Goal: Task Accomplishment & Management: Use online tool/utility

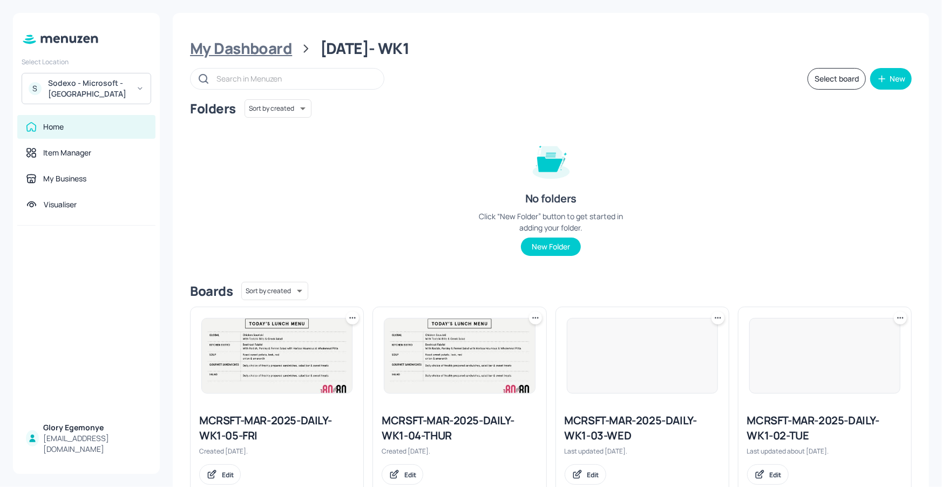
click at [265, 41] on div "My Dashboard" at bounding box center [241, 48] width 102 height 19
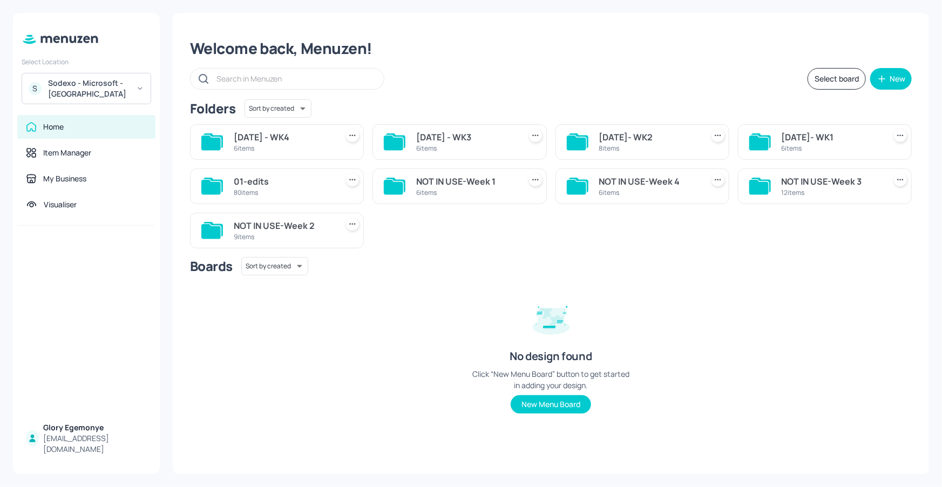
click at [401, 140] on icon at bounding box center [393, 143] width 19 height 15
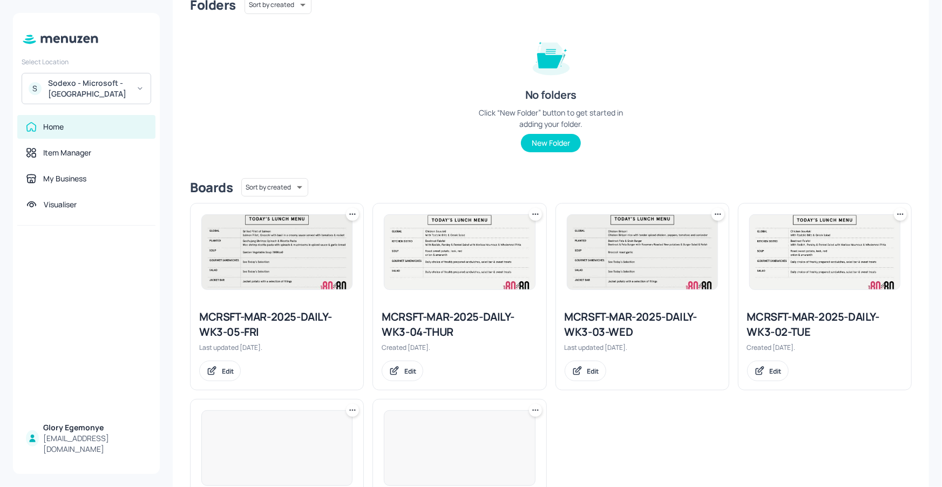
scroll to position [228, 0]
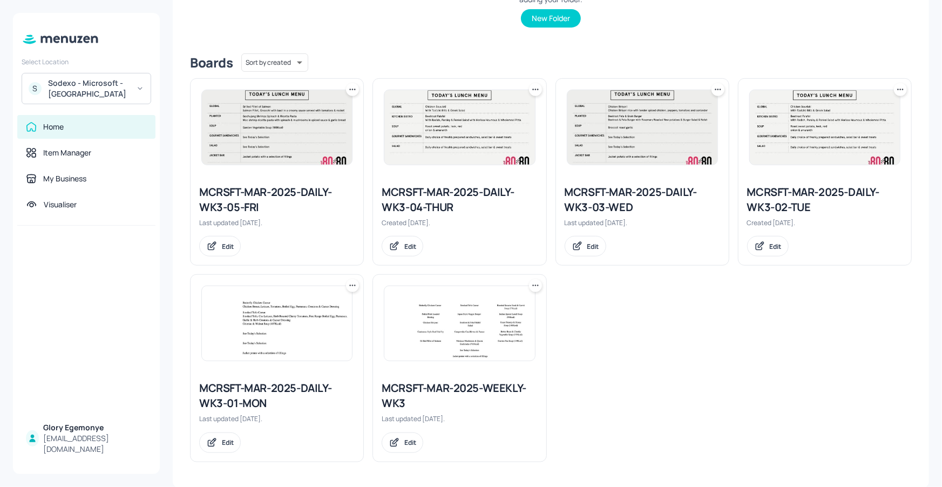
click at [300, 384] on div "MCRSFT-MAR-2025-DAILY-WK3-01-MON" at bounding box center [277, 396] width 156 height 30
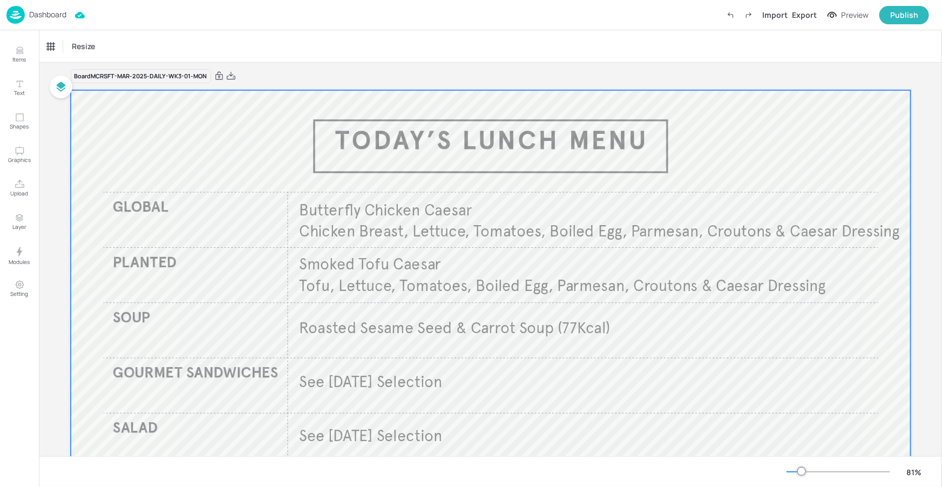
scroll to position [14, 0]
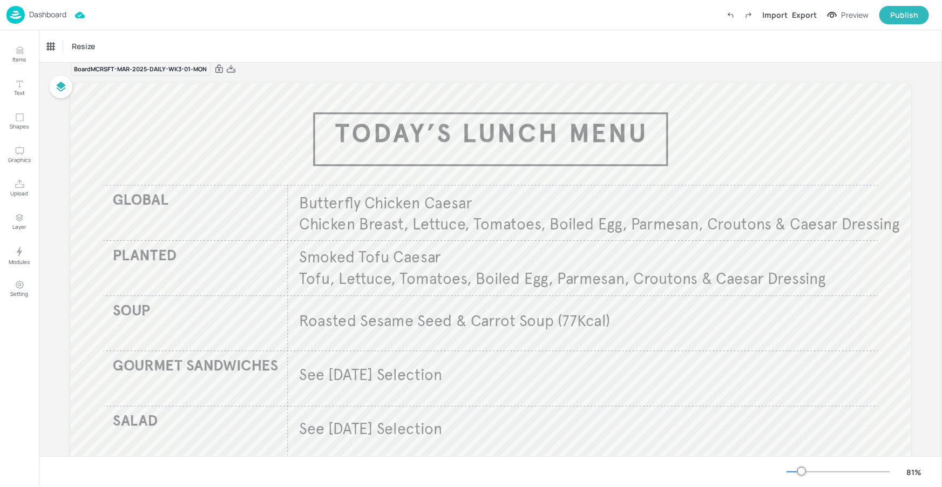
click at [60, 14] on p "Dashboard" at bounding box center [47, 15] width 37 height 8
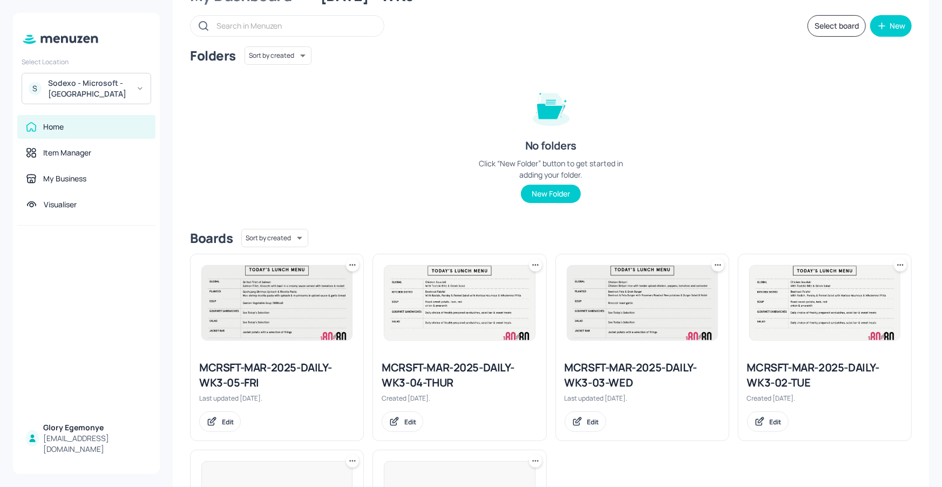
scroll to position [228, 0]
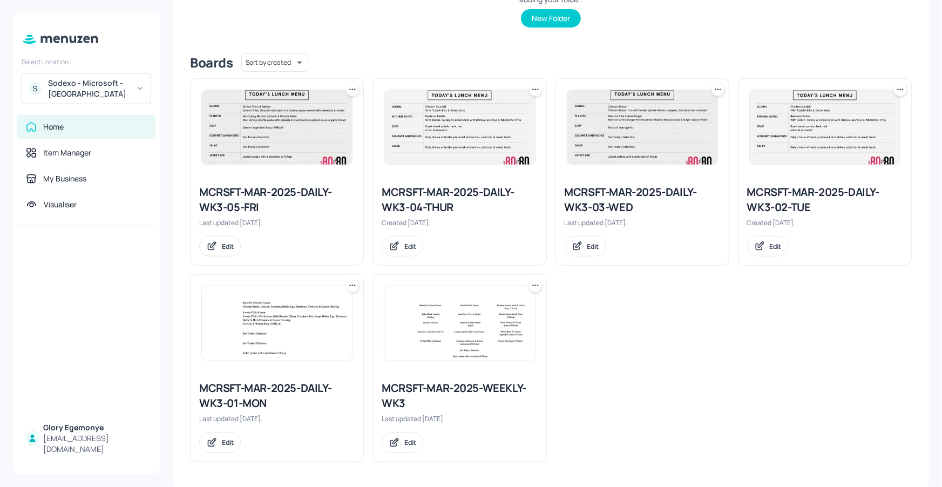
click at [440, 389] on div "MCRSFT-MAR-2025-WEEKLY-WK3" at bounding box center [460, 396] width 156 height 30
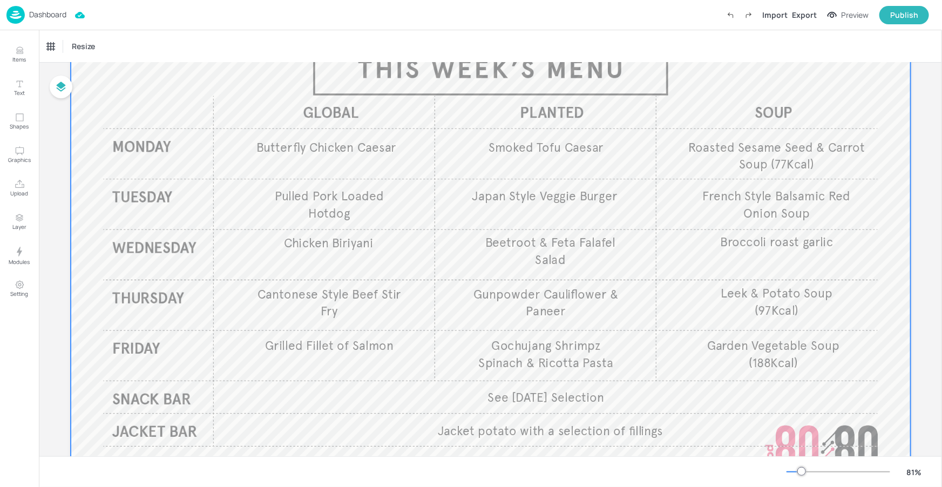
scroll to position [86, 0]
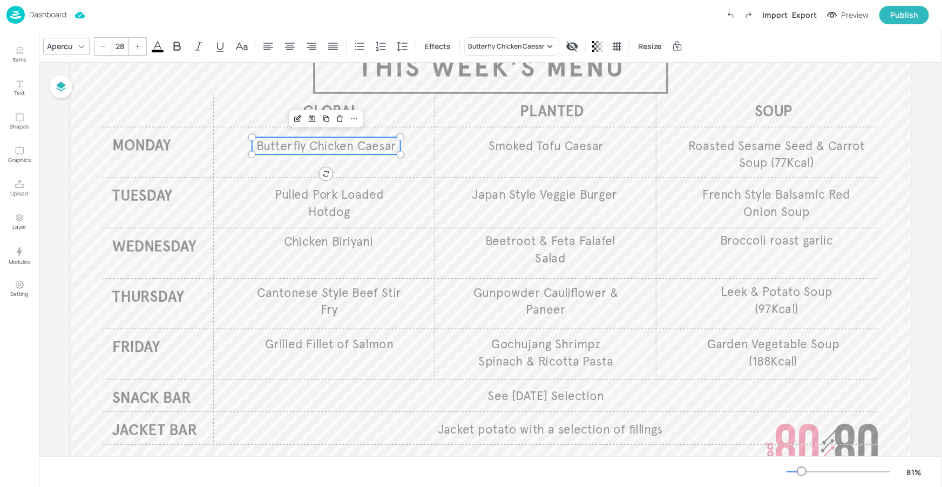
click at [328, 148] on span "Butterfly Chicken Caesar" at bounding box center [326, 145] width 140 height 15
click at [524, 45] on div "Butterfly Chicken Caesar" at bounding box center [506, 47] width 77 height 10
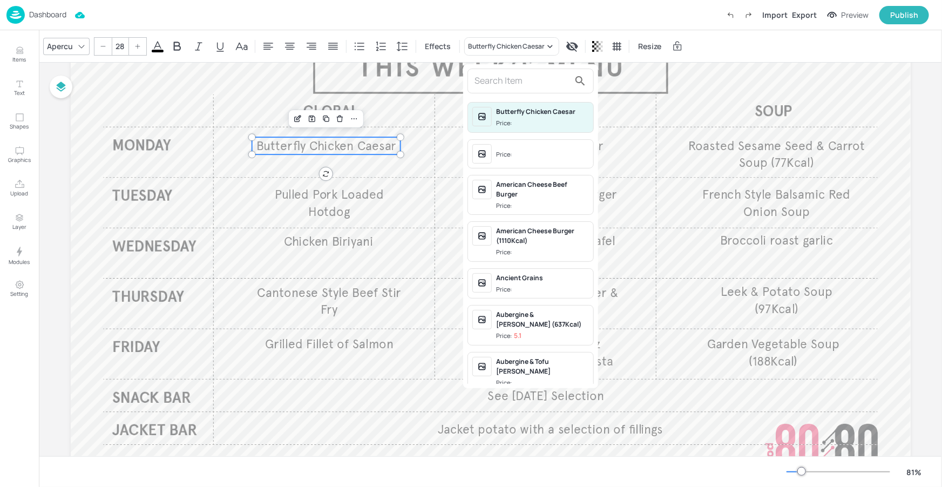
click at [509, 87] on input "text" at bounding box center [522, 80] width 95 height 17
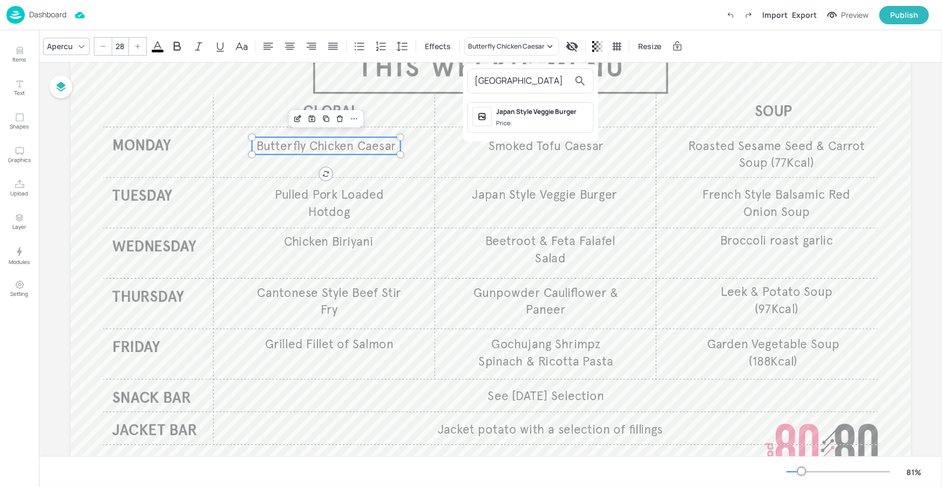
type input "japan"
click at [529, 148] on div at bounding box center [471, 243] width 942 height 487
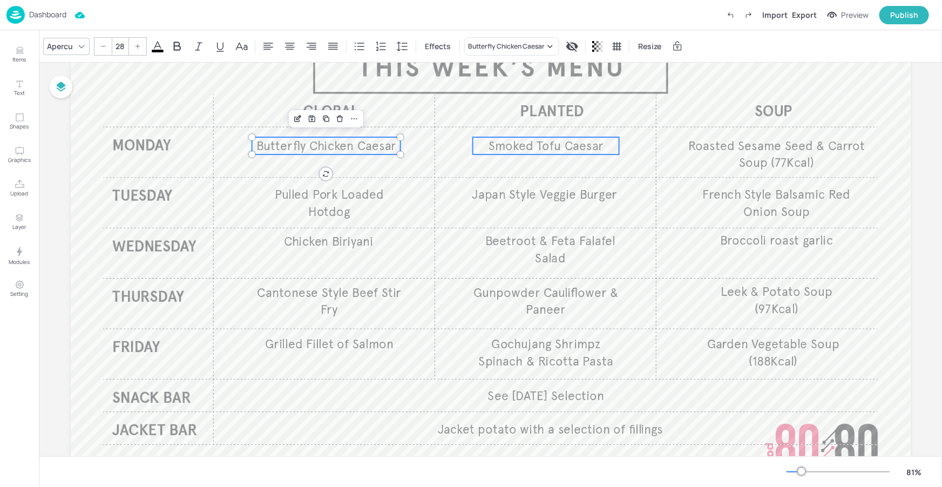
type input "28"
click at [515, 152] on span "Smoked Tofu Caesar" at bounding box center [545, 145] width 115 height 15
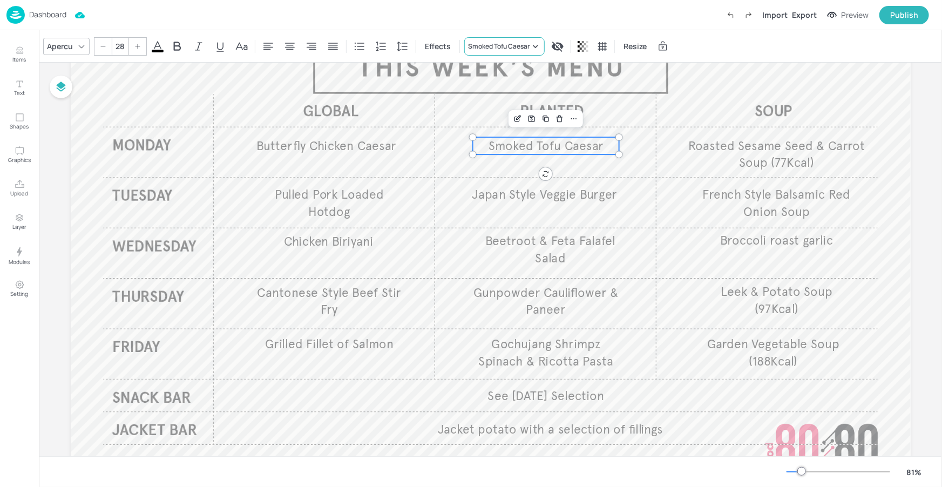
click at [501, 43] on div "Smoked Tofu Caesar" at bounding box center [499, 47] width 62 height 10
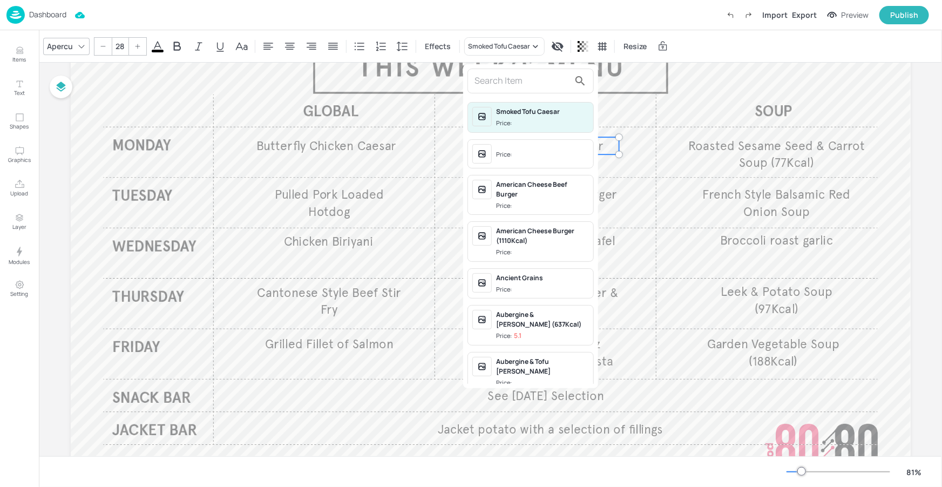
click at [507, 82] on input "text" at bounding box center [522, 80] width 95 height 17
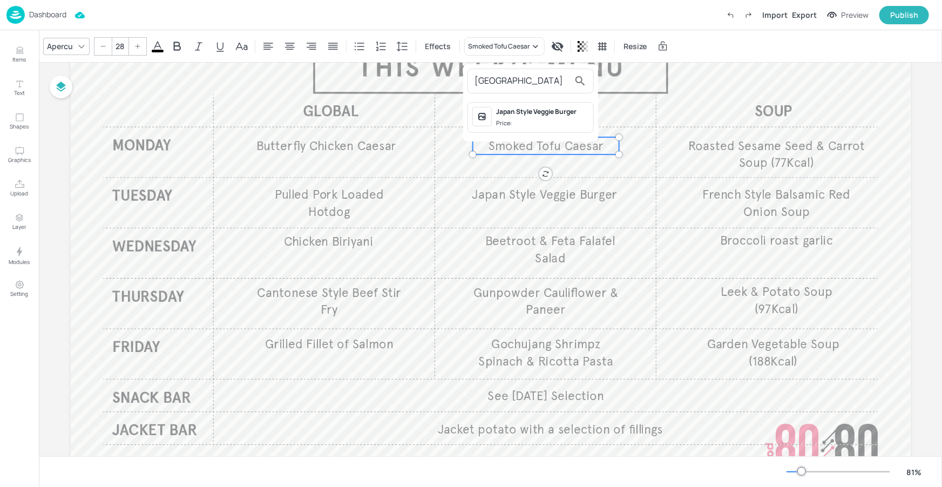
type input "japan"
click at [541, 118] on div "Japan Style Veggie Burger Price:" at bounding box center [542, 117] width 93 height 21
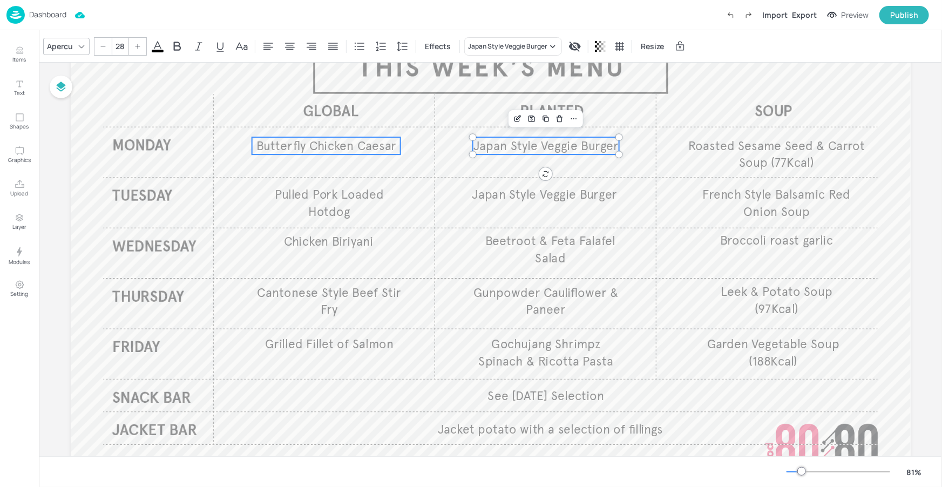
type input "28"
click at [356, 143] on span "Butterfly Chicken Caesar" at bounding box center [326, 145] width 140 height 15
click at [529, 46] on div "Butterfly Chicken Caesar" at bounding box center [506, 47] width 77 height 10
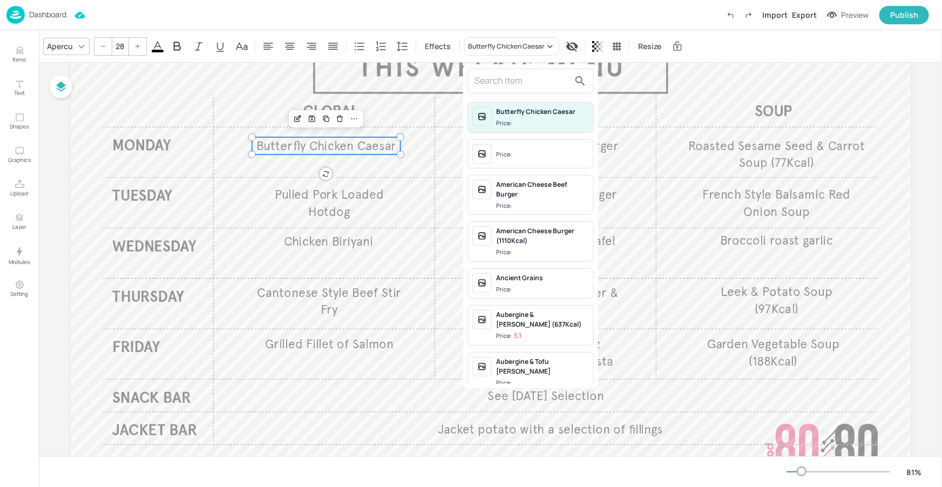
click at [510, 79] on input "text" at bounding box center [522, 80] width 95 height 17
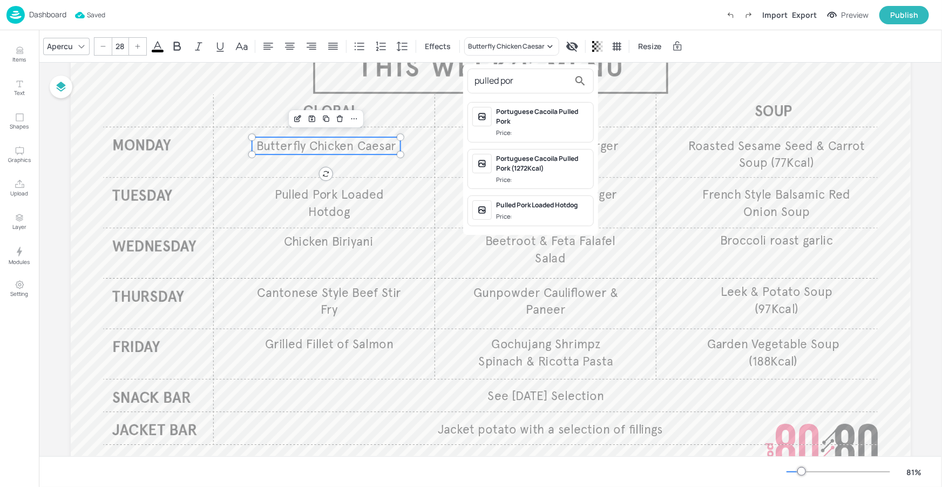
type input "pulled por"
click at [532, 204] on div "Pulled Pork Loaded Hotdog" at bounding box center [542, 205] width 93 height 10
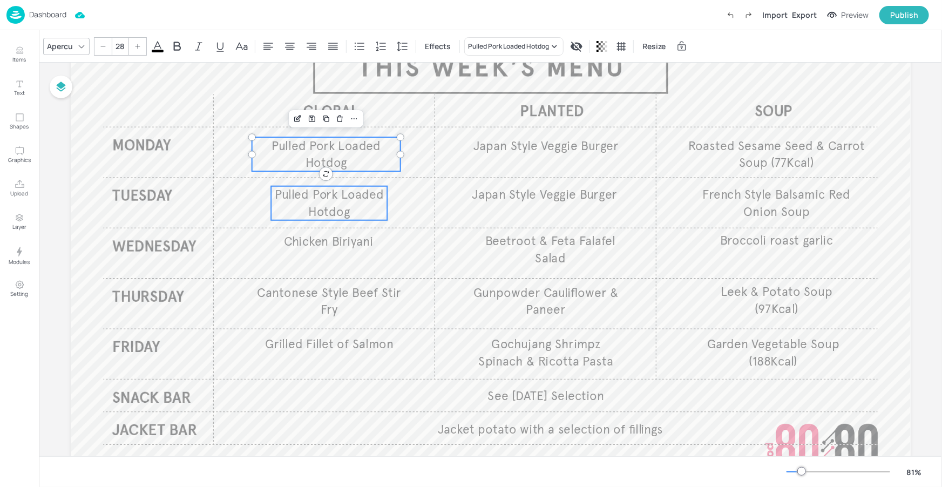
click at [369, 193] on span "Pulled Pork Loaded Hotdog" at bounding box center [329, 203] width 109 height 32
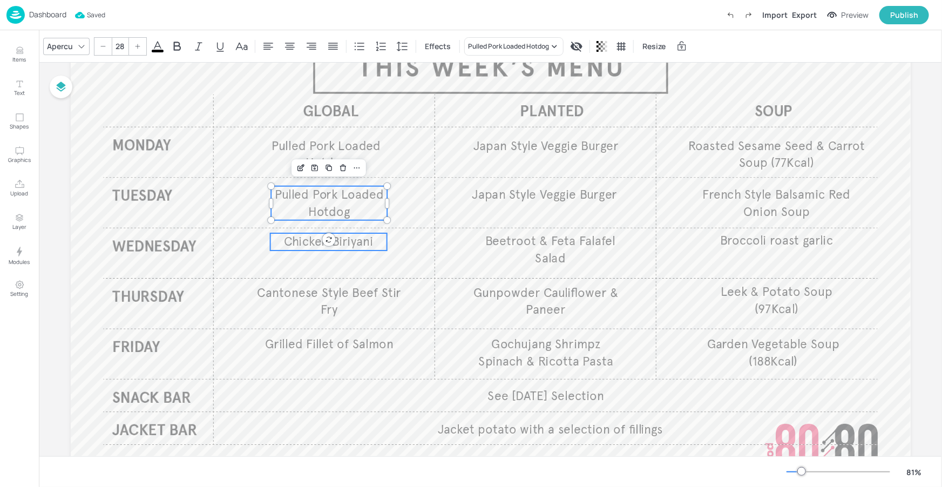
type input "28"
click at [361, 245] on span "Chicken Biriyani" at bounding box center [329, 241] width 90 height 15
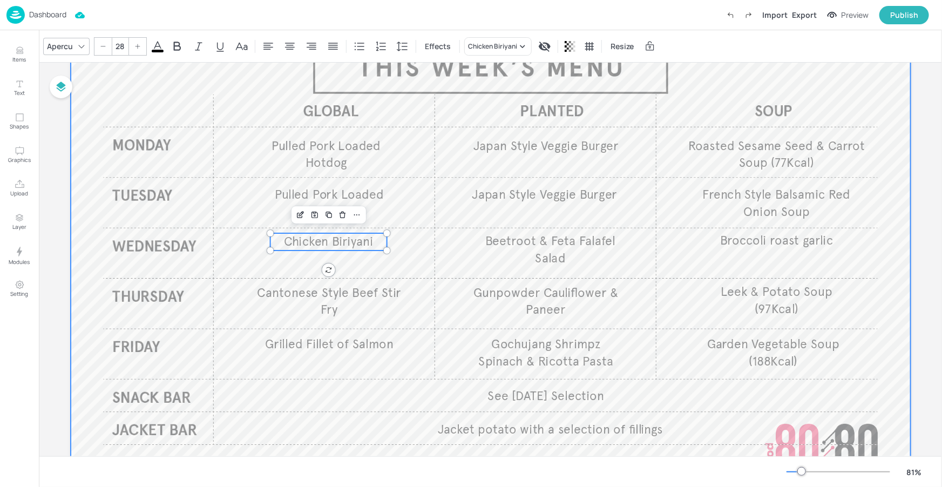
click at [390, 381] on div at bounding box center [491, 247] width 840 height 473
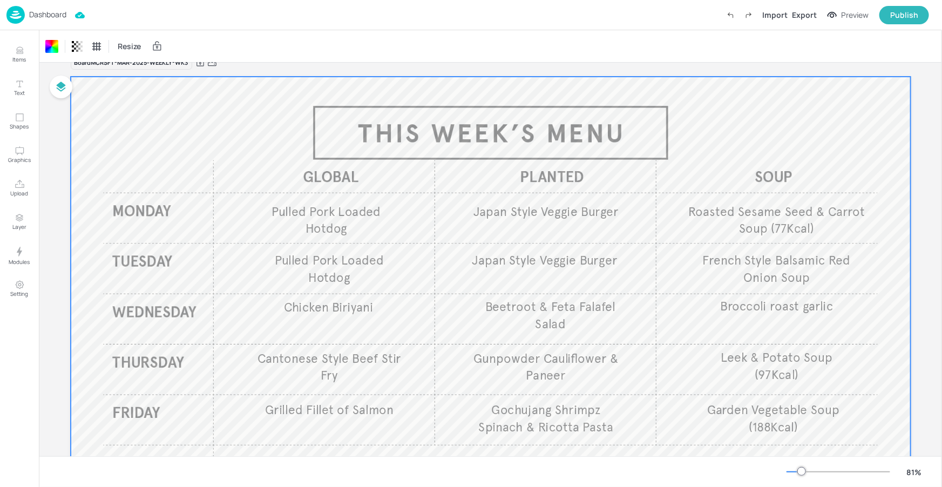
scroll to position [0, 0]
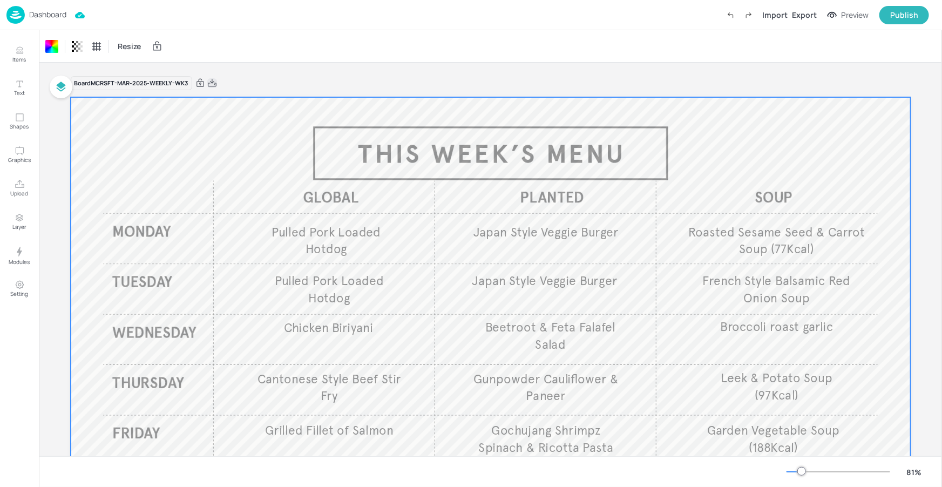
click at [214, 85] on icon at bounding box center [212, 83] width 9 height 8
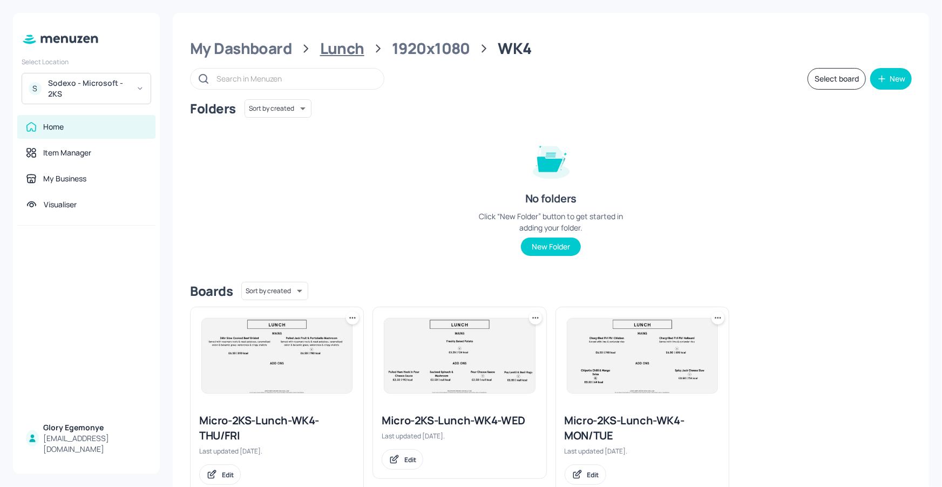
click at [356, 45] on div "Lunch" at bounding box center [342, 48] width 44 height 19
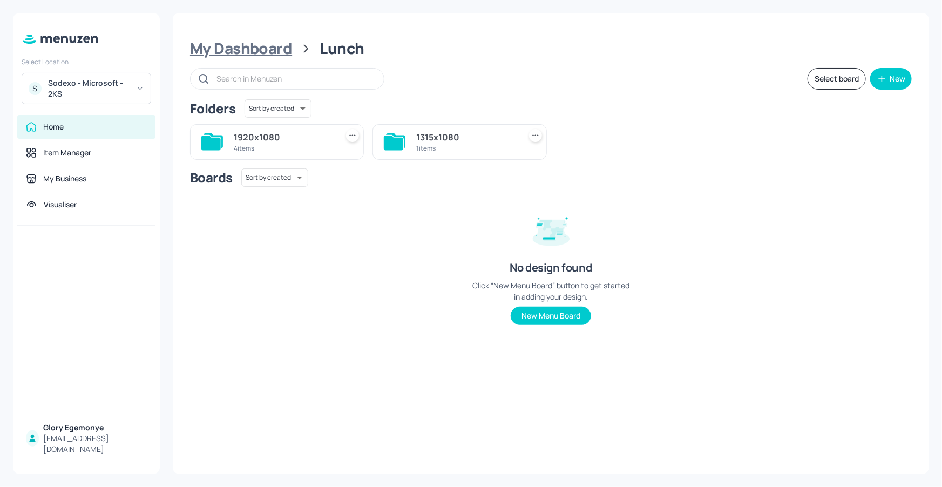
click at [238, 43] on div "My Dashboard" at bounding box center [241, 48] width 102 height 19
click at [212, 138] on icon at bounding box center [210, 143] width 19 height 15
click at [220, 142] on icon at bounding box center [212, 141] width 22 height 17
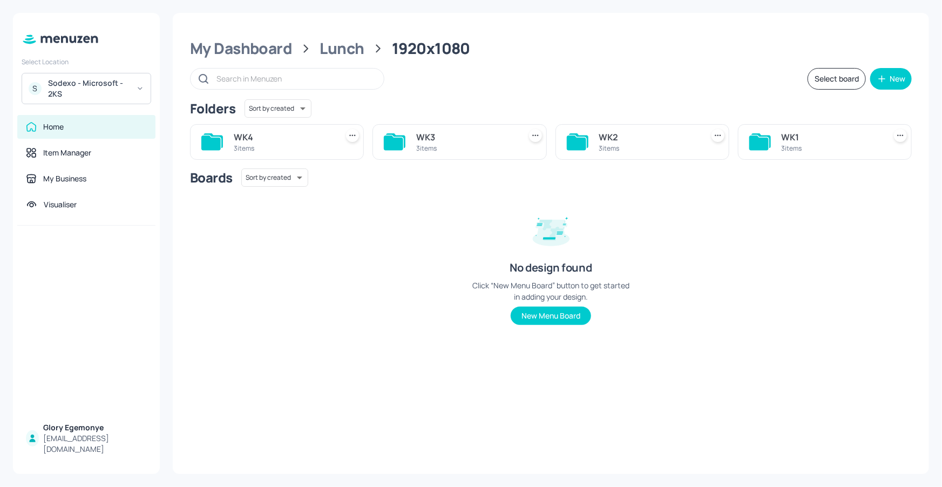
click at [750, 138] on icon at bounding box center [759, 143] width 19 height 15
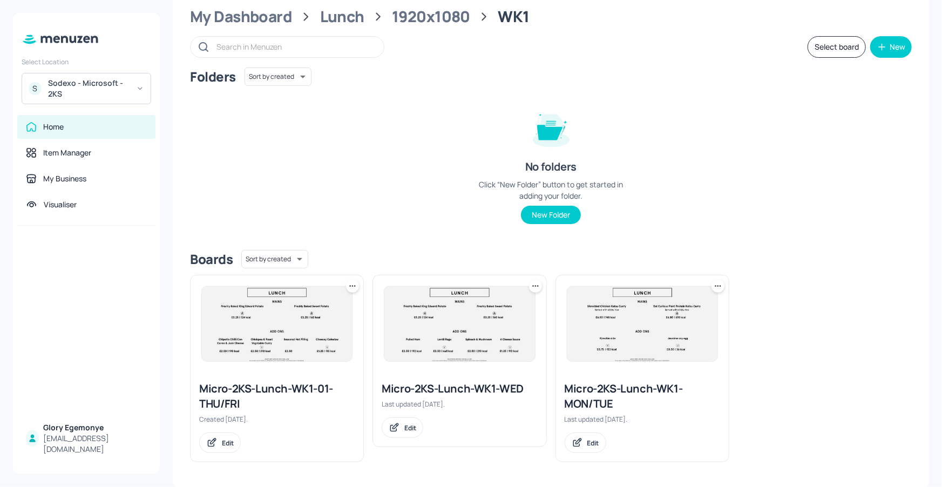
scroll to position [32, 0]
click at [572, 385] on div "Micro-2KS-Lunch-WK1-MON/TUE" at bounding box center [643, 396] width 156 height 30
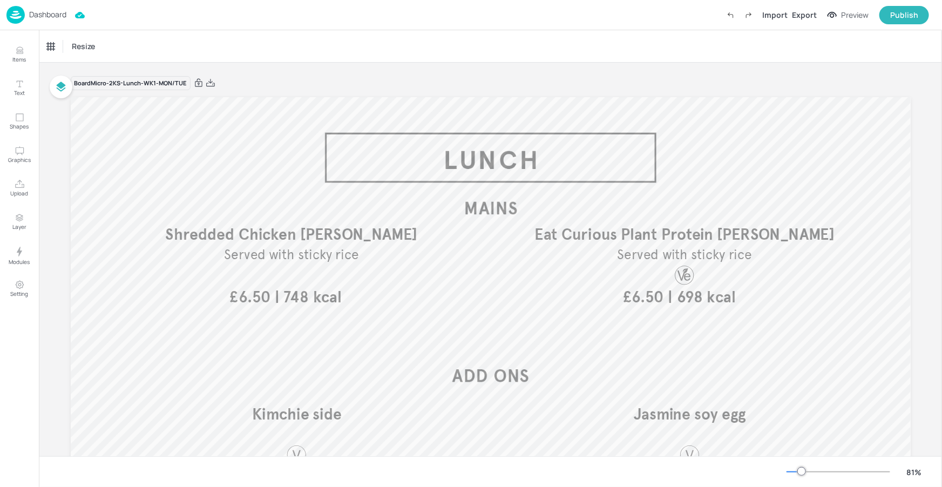
click at [53, 11] on p "Dashboard" at bounding box center [47, 15] width 37 height 8
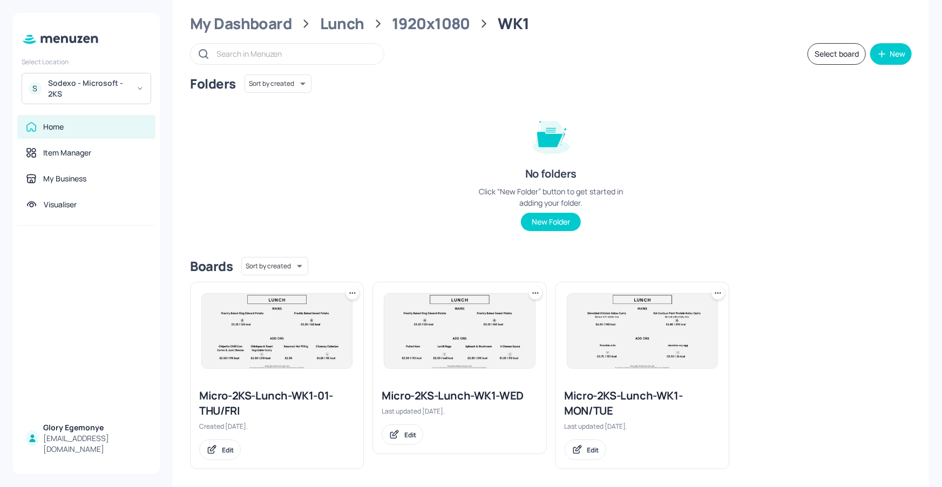
scroll to position [32, 0]
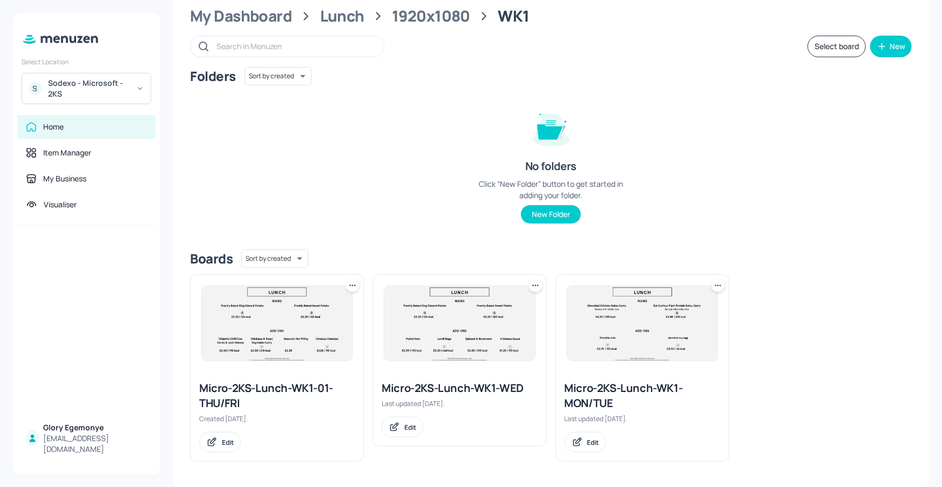
click at [430, 382] on div "Micro-2KS-Lunch-WK1-WED" at bounding box center [460, 388] width 156 height 15
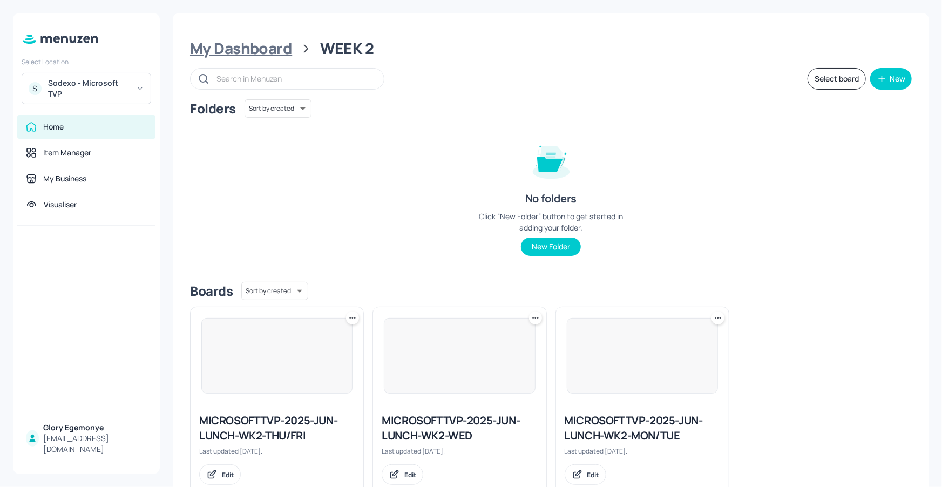
click at [252, 52] on div "My Dashboard" at bounding box center [241, 48] width 102 height 19
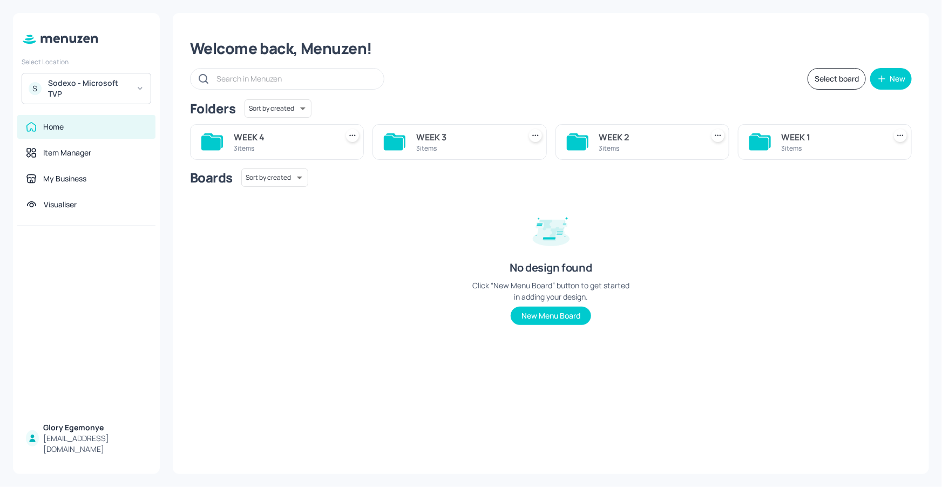
click at [217, 142] on icon at bounding box center [210, 143] width 19 height 15
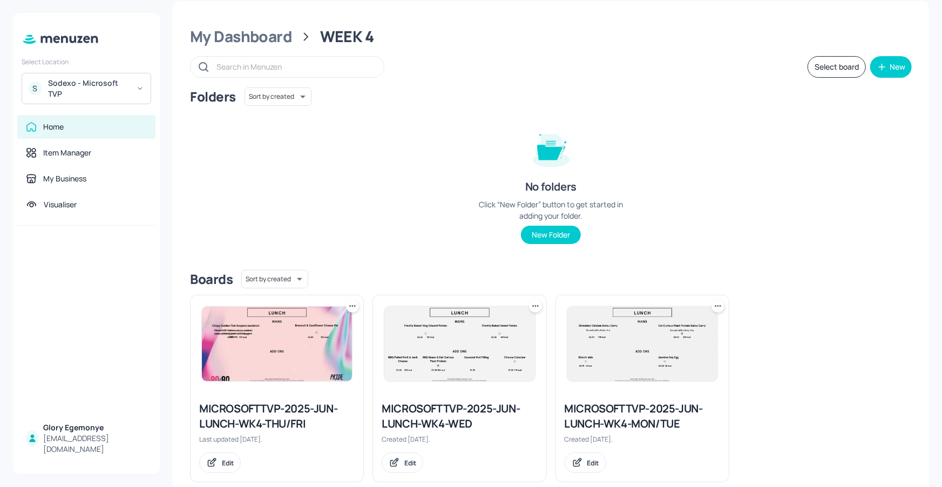
scroll to position [32, 0]
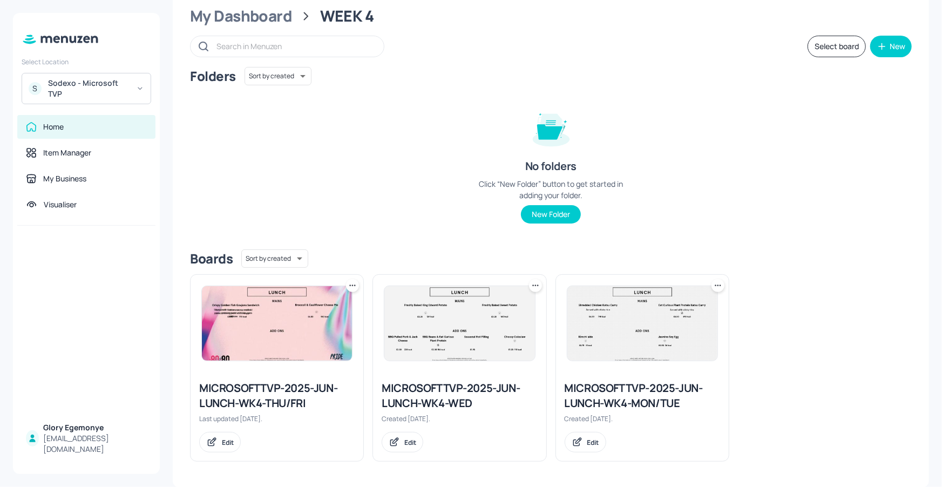
click at [571, 390] on div "MICROSOFTTVP-2025-JUN-LUNCH-WK4-MON/TUE" at bounding box center [643, 396] width 156 height 30
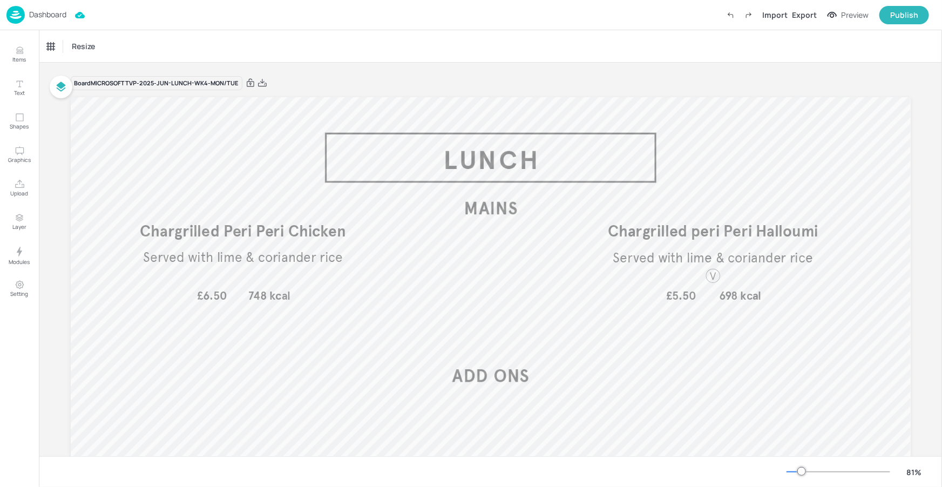
click at [58, 14] on p "Dashboard" at bounding box center [47, 15] width 37 height 8
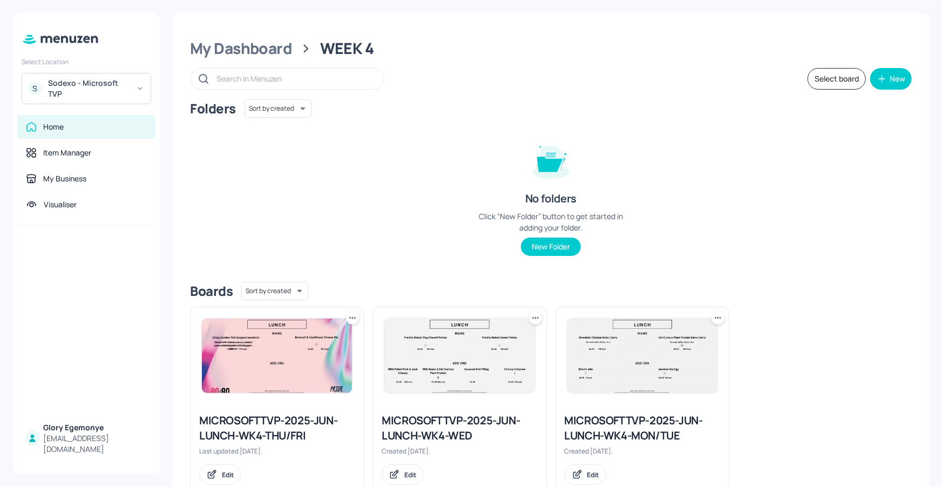
click at [436, 436] on div "MICROSOFTTVP-2025-JUN-LUNCH-WK4-WED" at bounding box center [460, 428] width 156 height 30
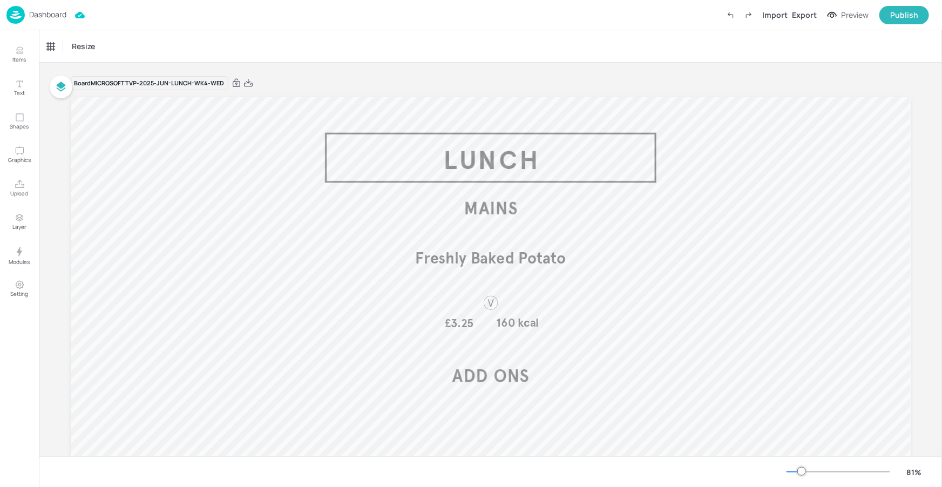
click at [50, 22] on div "Dashboard" at bounding box center [36, 15] width 60 height 18
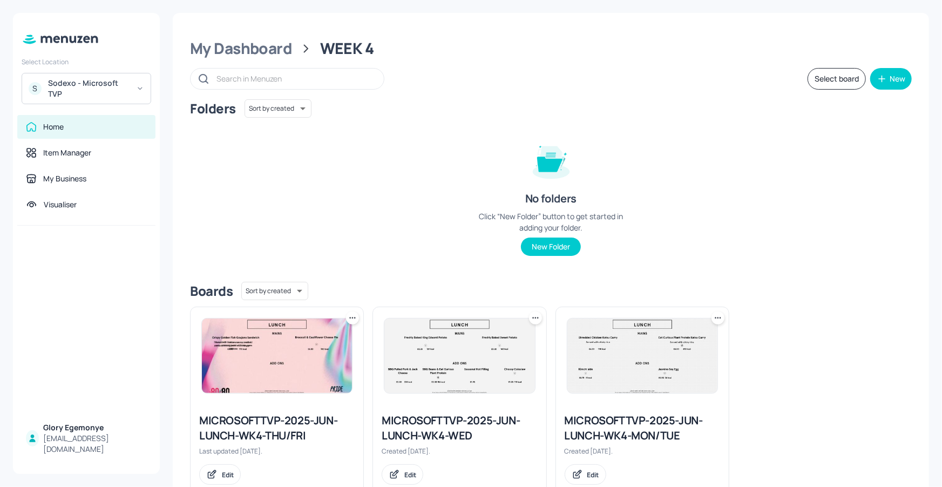
click at [588, 414] on div "MICROSOFTTVP-2025-JUN-LUNCH-WK4-MON/TUE" at bounding box center [643, 428] width 156 height 30
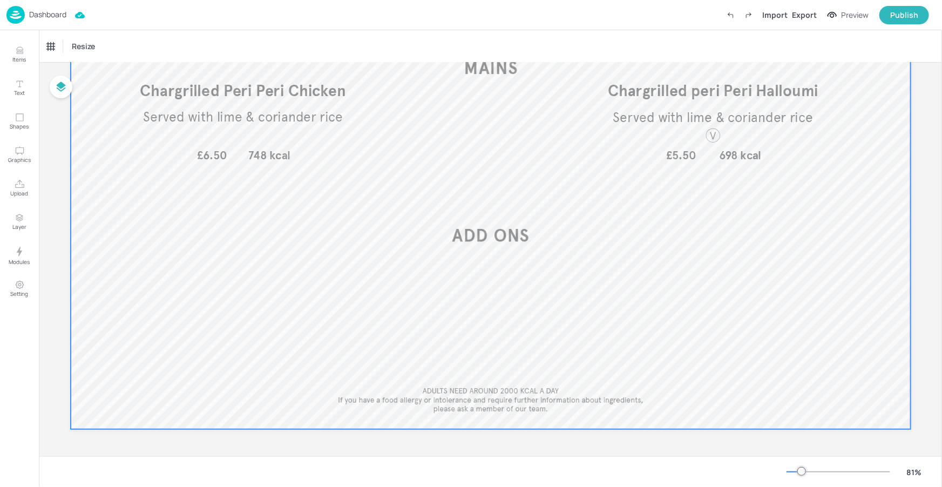
scroll to position [50, 0]
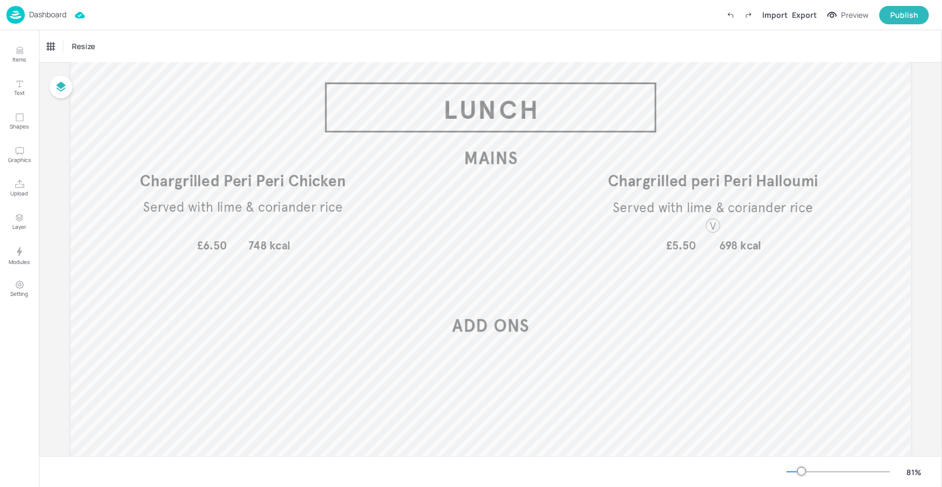
click at [48, 15] on p "Dashboard" at bounding box center [47, 15] width 37 height 8
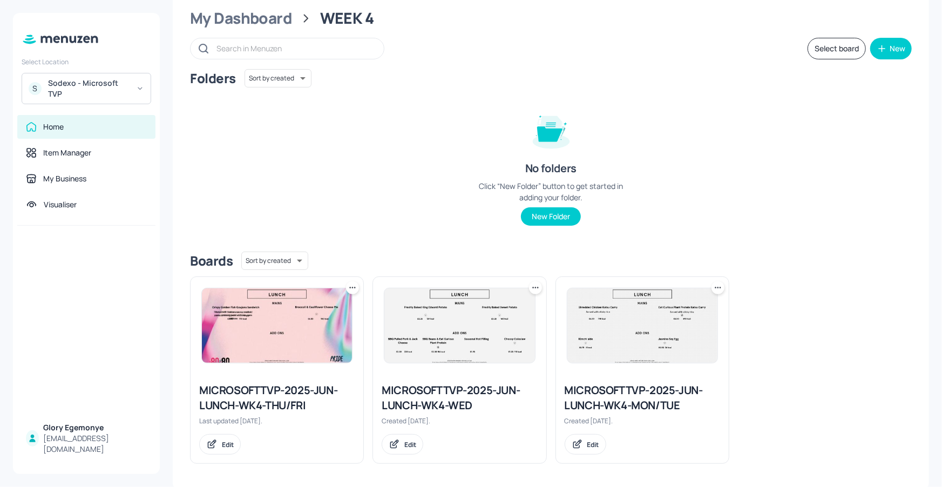
scroll to position [32, 0]
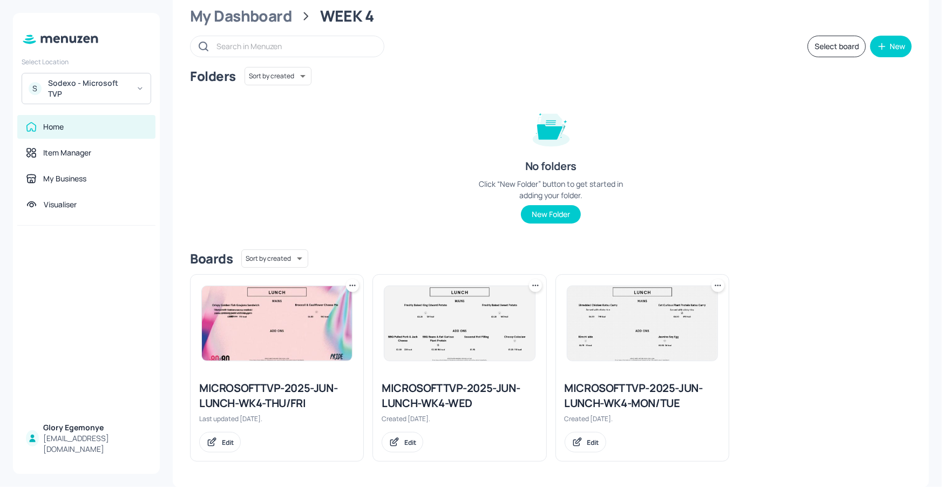
click at [474, 335] on img at bounding box center [459, 323] width 150 height 75
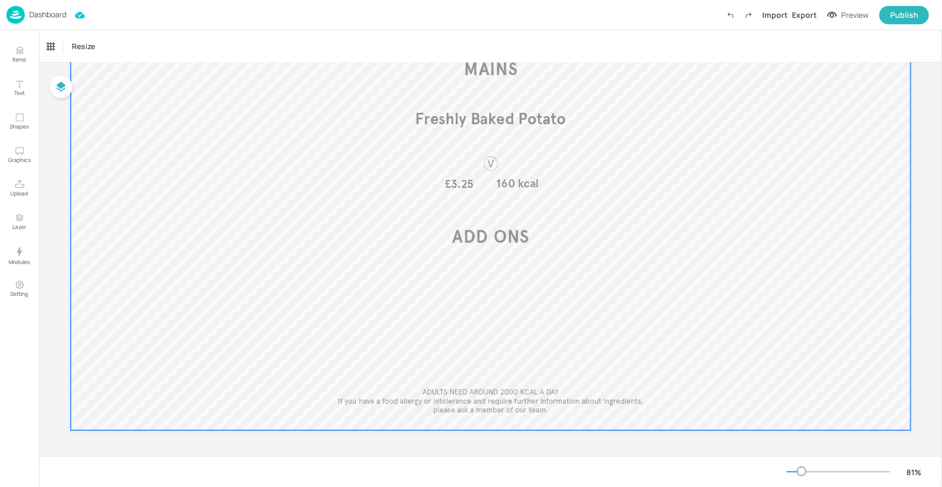
scroll to position [140, 0]
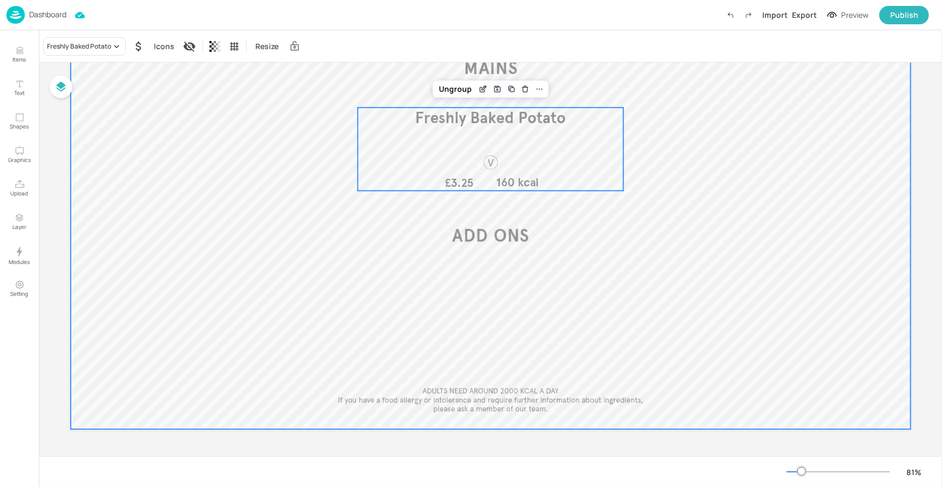
click at [417, 243] on div at bounding box center [491, 193] width 840 height 473
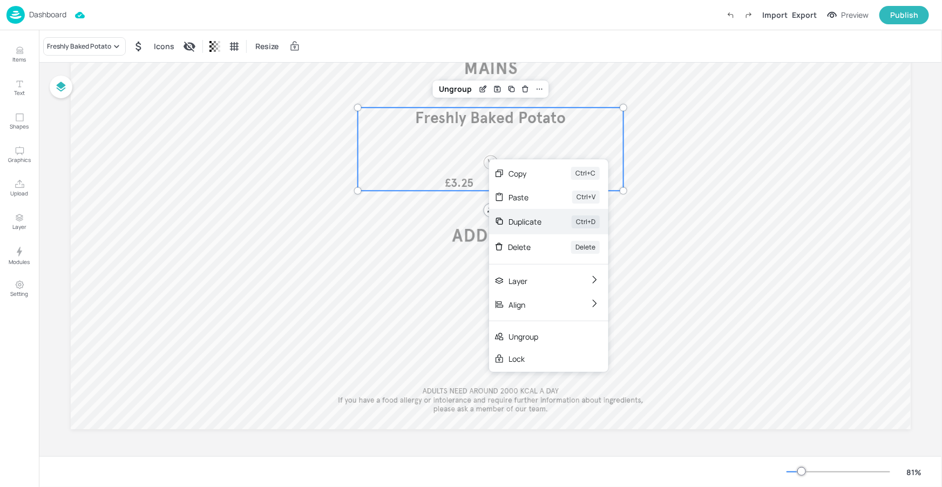
click at [521, 218] on div "Duplicate" at bounding box center [525, 221] width 33 height 11
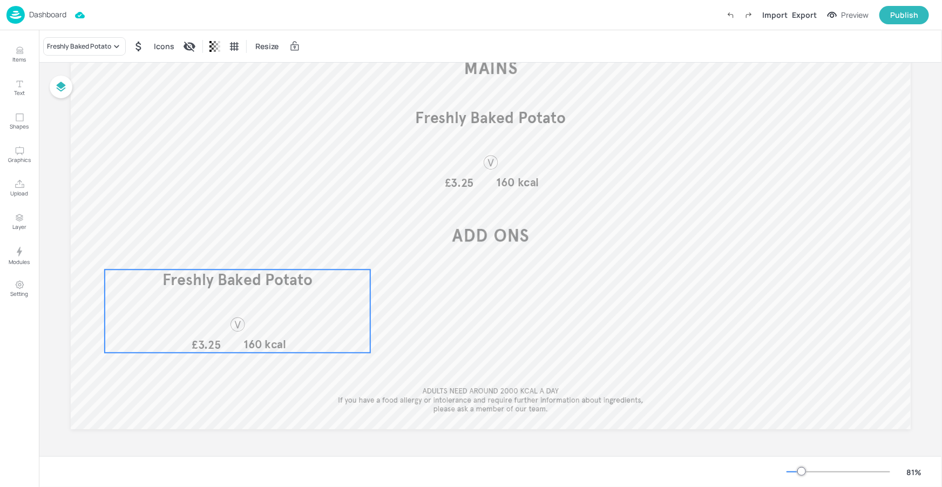
drag, startPoint x: 451, startPoint y: 167, endPoint x: 197, endPoint y: 319, distance: 296.5
click at [197, 319] on div "Freshly Baked Potato £3.25 160 kcal" at bounding box center [237, 310] width 266 height 83
click at [82, 44] on div "Freshly Baked Potato" at bounding box center [79, 47] width 64 height 10
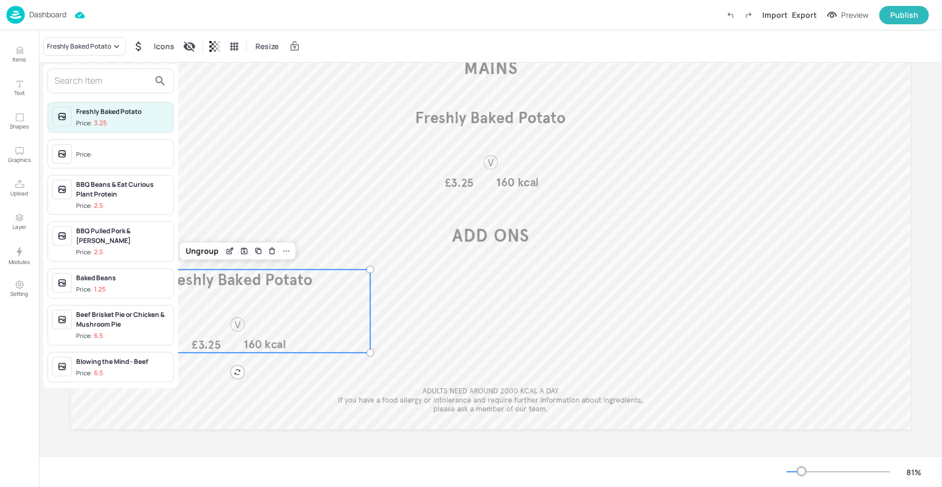
click at [77, 79] on input "text" at bounding box center [102, 80] width 95 height 17
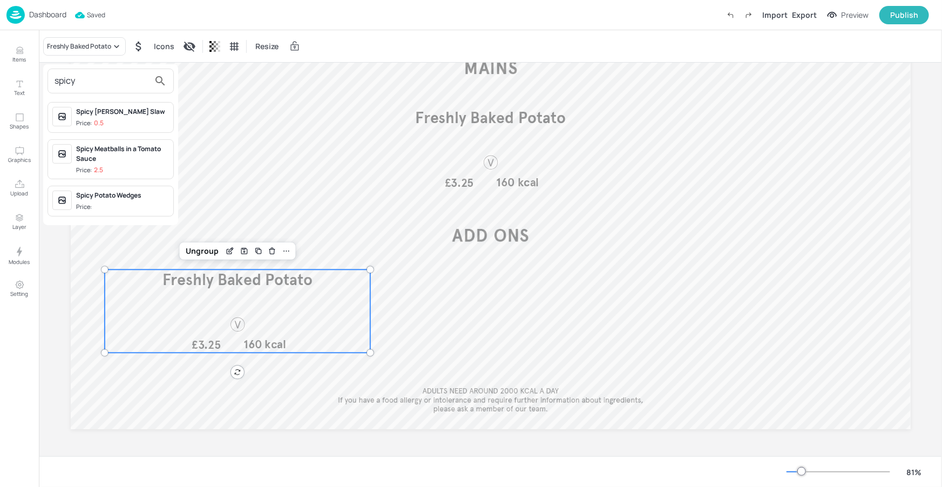
type input "spicy"
click at [105, 154] on div "Spicy Meatballs in a Tomato Sauce" at bounding box center [122, 153] width 93 height 19
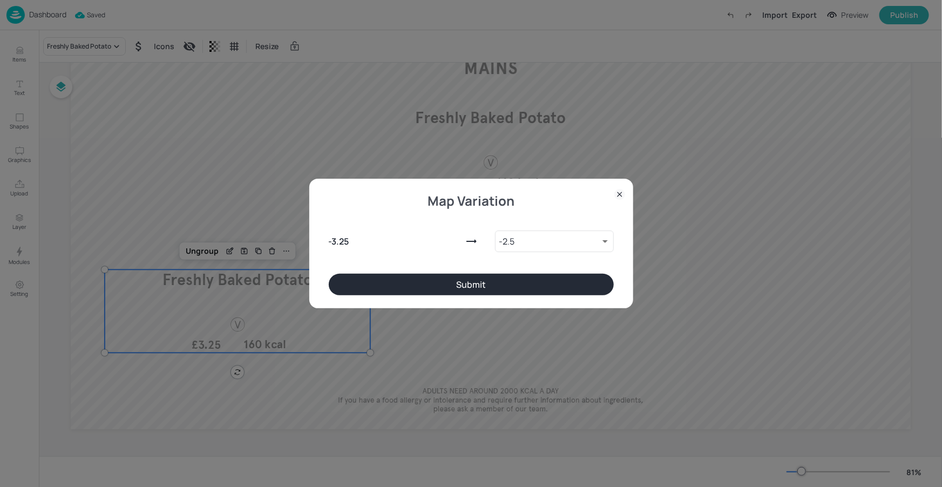
click at [378, 294] on button "Submit" at bounding box center [471, 285] width 285 height 22
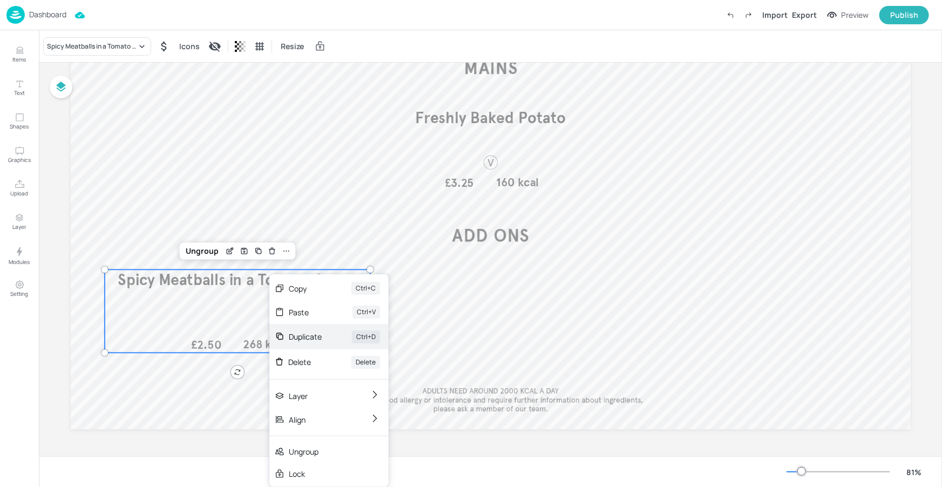
click at [305, 328] on div "Duplicate Ctrl+D" at bounding box center [328, 336] width 119 height 25
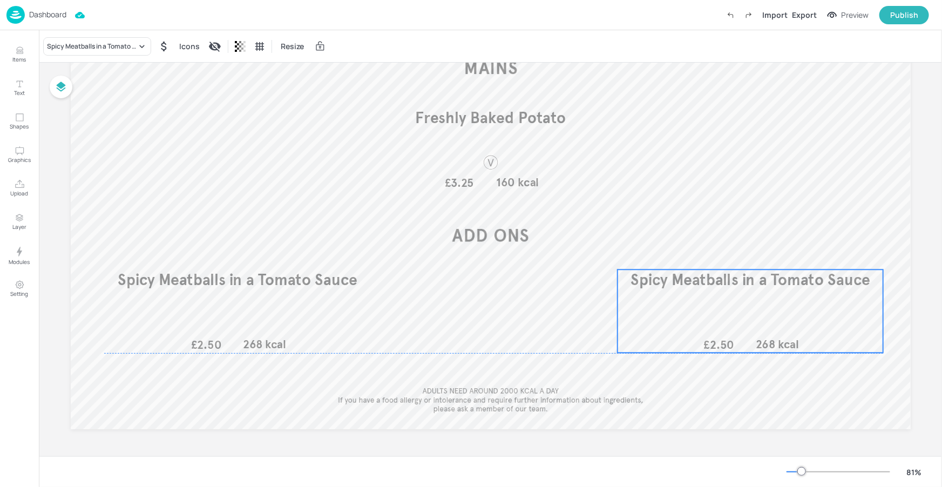
drag, startPoint x: 289, startPoint y: 310, endPoint x: 798, endPoint y: 303, distance: 508.7
click at [798, 303] on div "Spicy Meatballs in a Tomato Sauce £2.50 268 kcal" at bounding box center [751, 310] width 266 height 83
click at [110, 49] on div "Spicy Meatballs in a Tomato Sauce" at bounding box center [92, 47] width 90 height 10
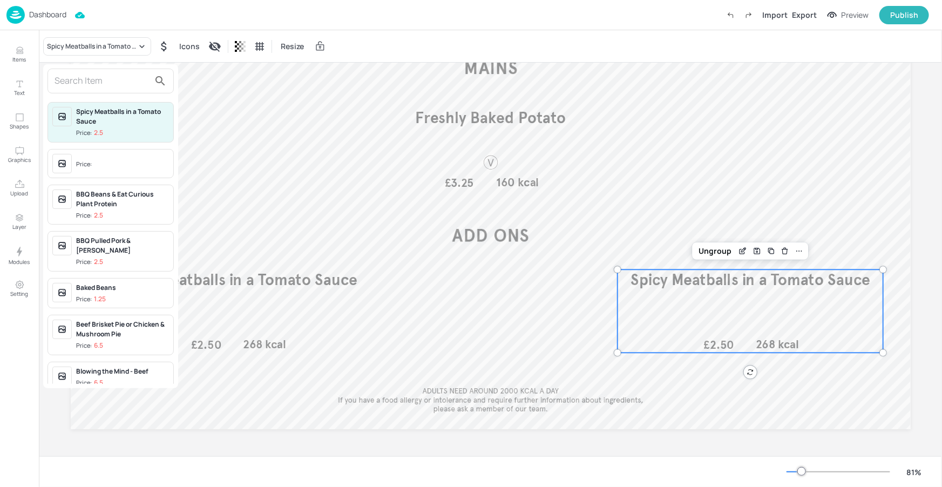
click at [104, 79] on input "text" at bounding box center [102, 80] width 95 height 17
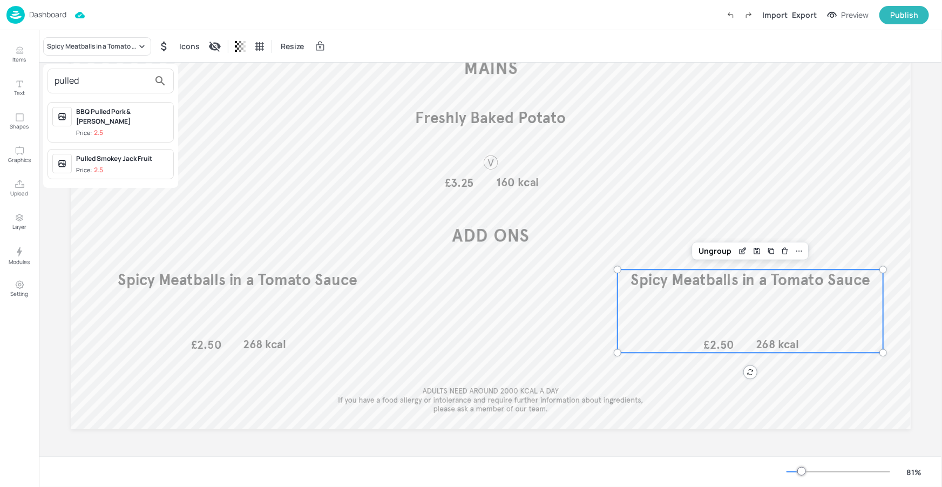
type input "pulled"
click at [118, 164] on div "Pulled Smokey Jack Fruit Price: 2.5" at bounding box center [122, 164] width 93 height 21
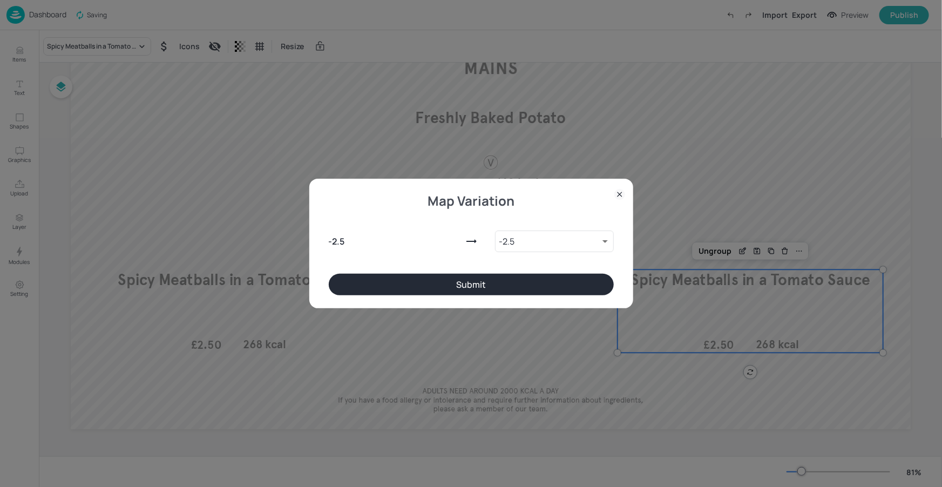
drag, startPoint x: 539, startPoint y: 286, endPoint x: 539, endPoint y: 297, distance: 11.4
click at [539, 286] on button "Submit" at bounding box center [471, 285] width 285 height 22
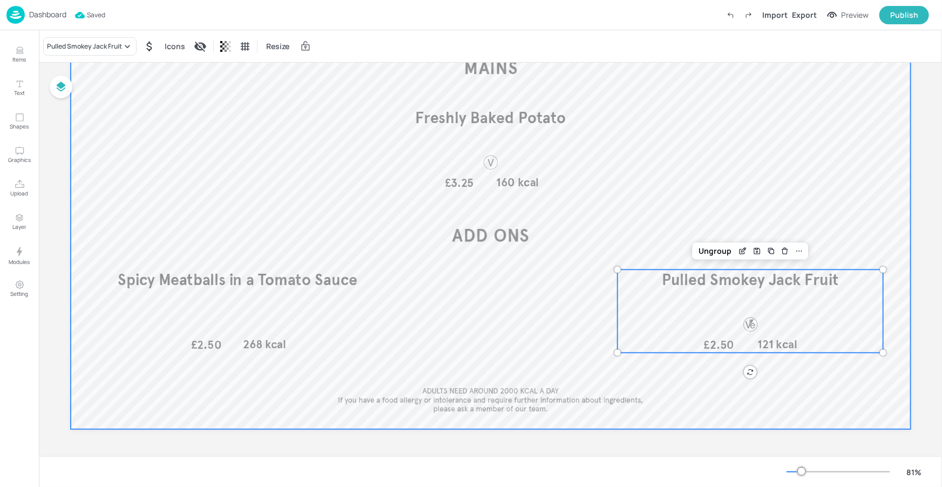
click at [536, 376] on div at bounding box center [491, 193] width 840 height 473
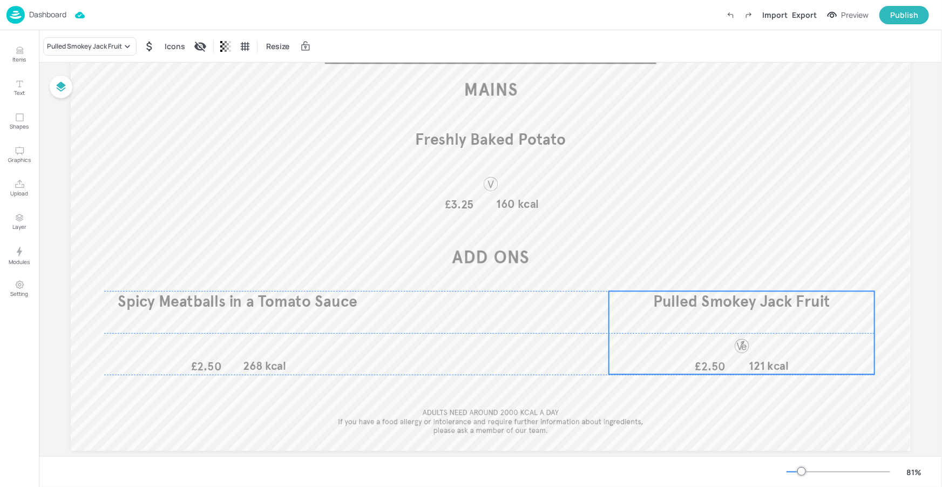
drag, startPoint x: 688, startPoint y: 325, endPoint x: 679, endPoint y: 324, distance: 8.7
click at [679, 324] on div "Pulled Smokey Jack Fruit £2.50 121 kcal" at bounding box center [742, 332] width 266 height 83
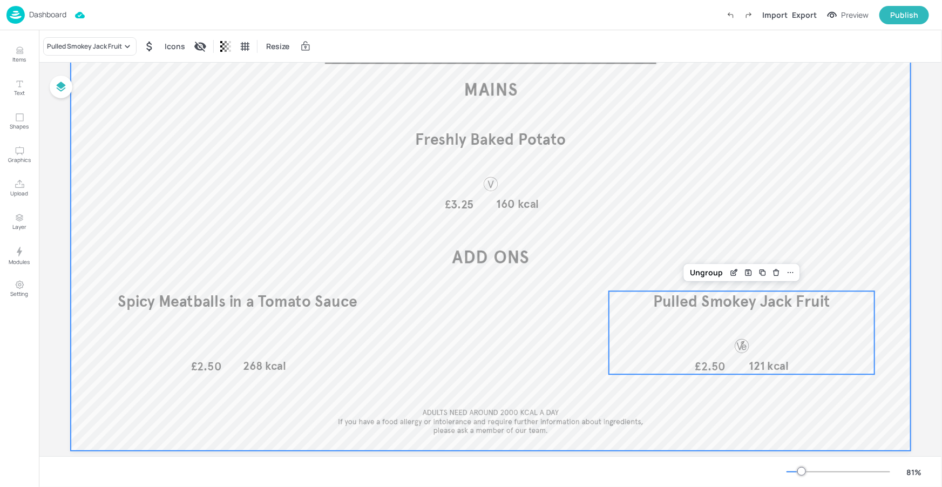
click at [596, 389] on div at bounding box center [491, 214] width 840 height 473
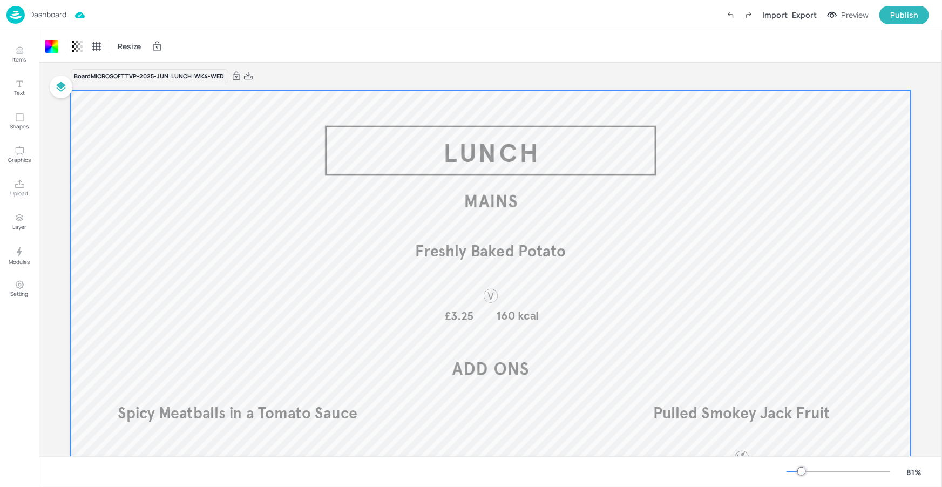
scroll to position [0, 0]
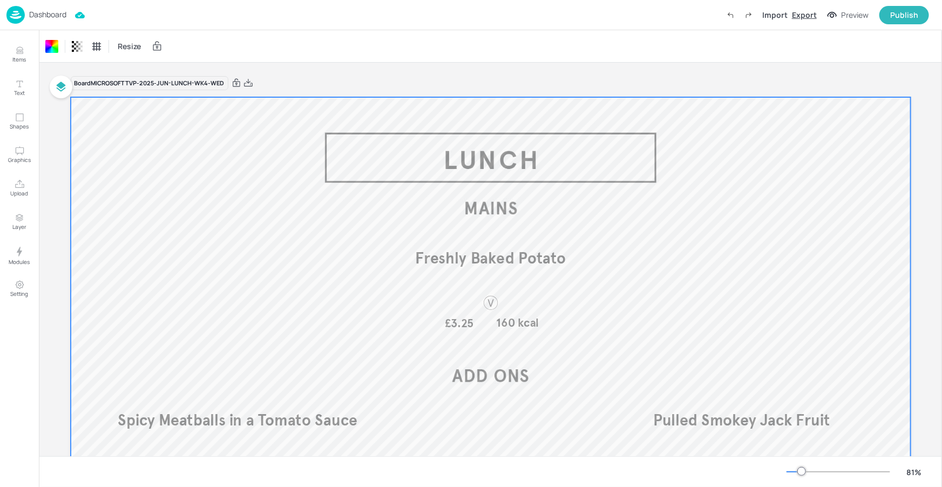
click at [807, 16] on div "Export" at bounding box center [804, 14] width 25 height 11
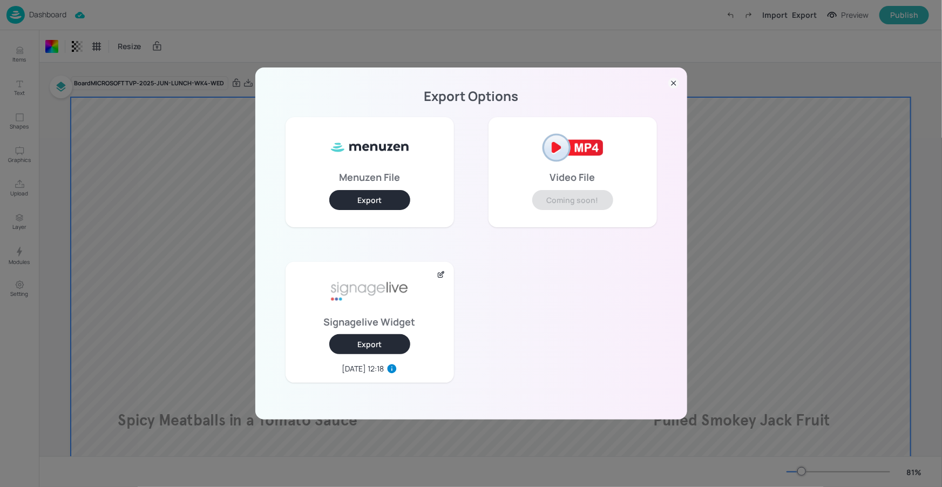
click at [360, 334] on button "Export" at bounding box center [369, 344] width 81 height 20
